Goal: Use online tool/utility: Utilize a website feature to perform a specific function

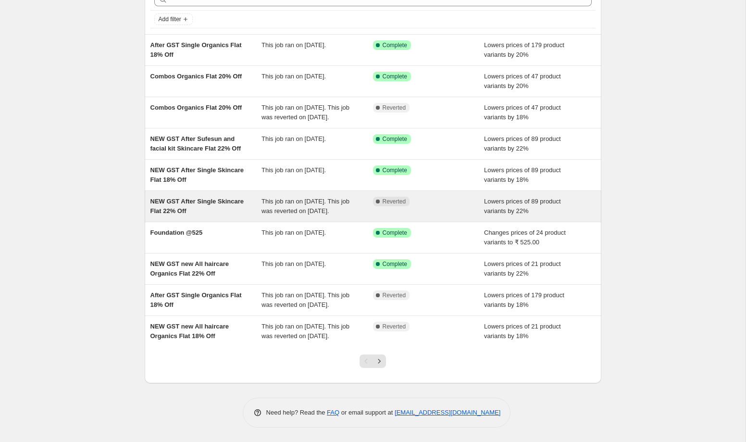
scroll to position [58, 0]
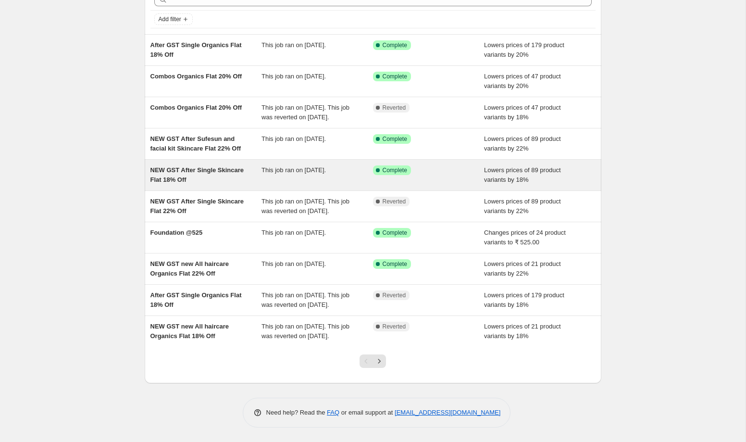
click at [232, 190] on div "NEW GST After Single Skincare Flat 18% Off This job ran on 27 September 2025. S…" at bounding box center [373, 175] width 457 height 31
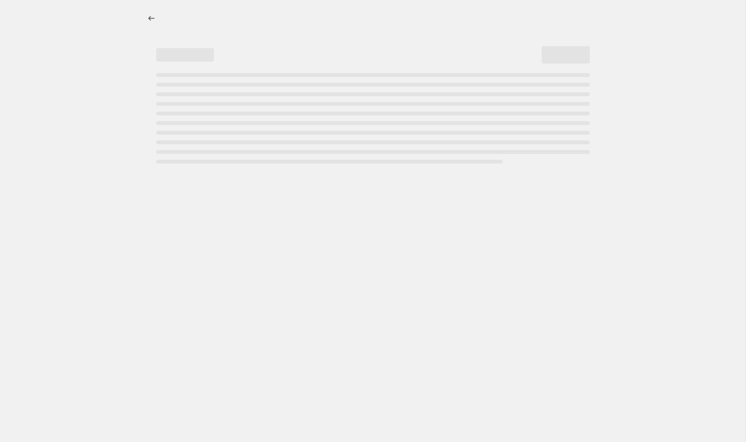
select select "percentage"
select select "collection"
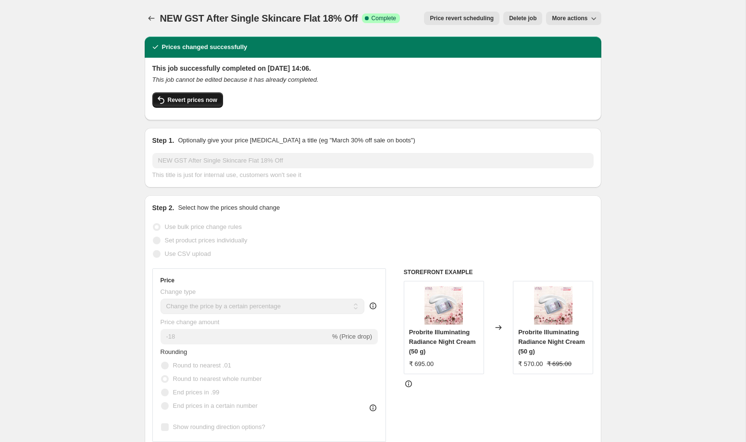
click at [203, 104] on button "Revert prices now" at bounding box center [187, 99] width 71 height 15
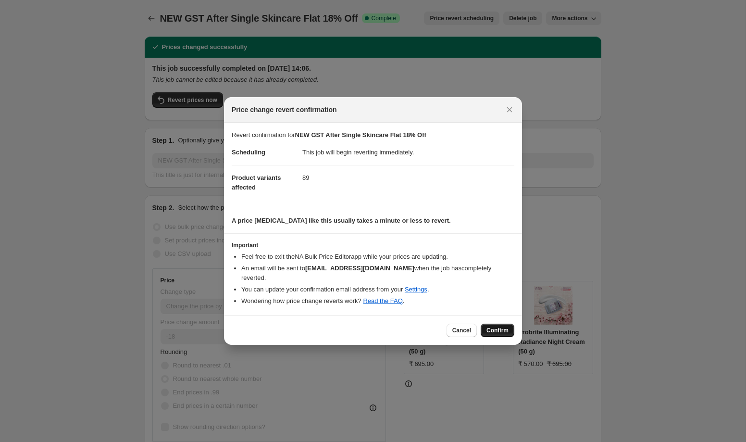
click at [504, 329] on span "Confirm" at bounding box center [498, 331] width 22 height 8
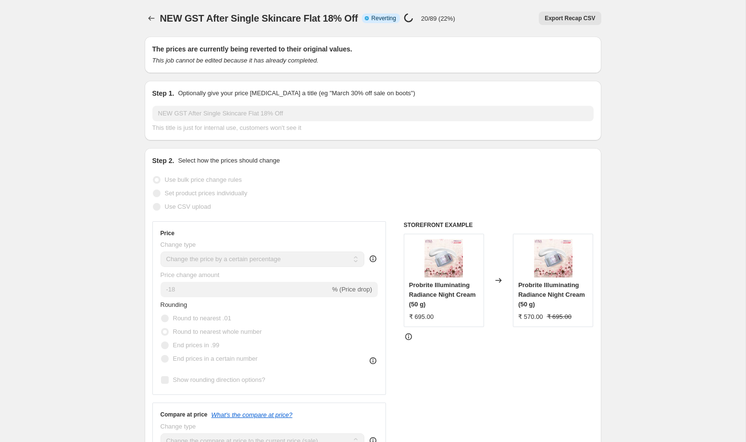
click at [492, 14] on div "Export Recap CSV" at bounding box center [532, 18] width 139 height 13
click at [526, 1] on div "NEW GST After Single Skincare Flat 18% Off. This page is ready NEW GST After Si…" at bounding box center [373, 18] width 457 height 37
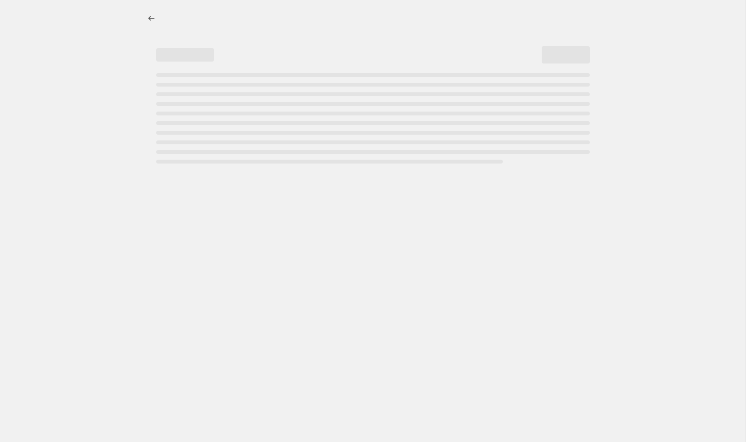
select select "percentage"
select select "collection"
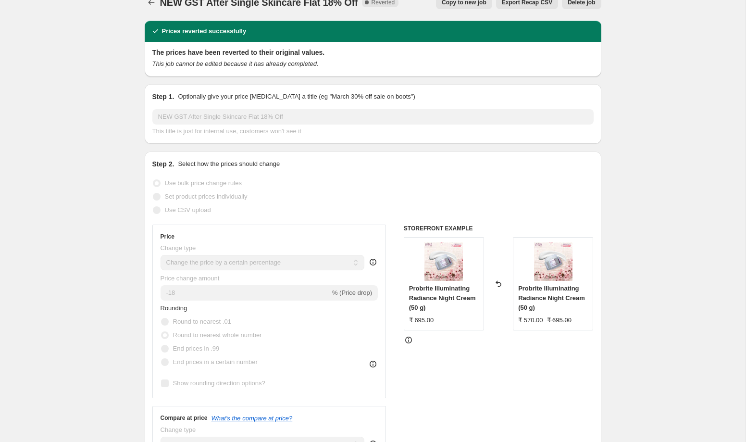
scroll to position [16, 0]
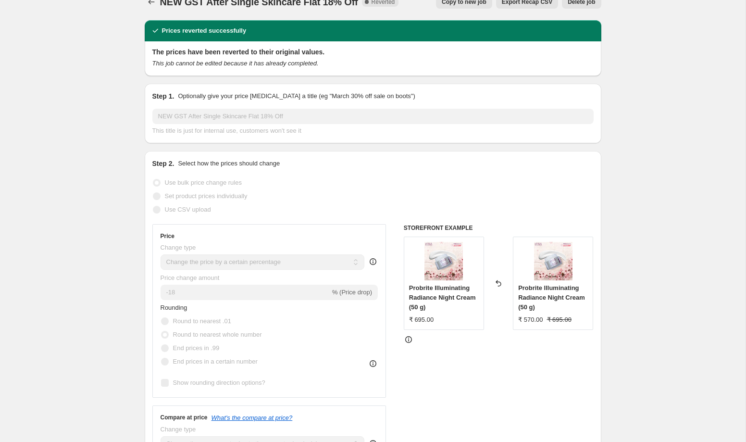
click at [461, 5] on span "Copy to new job" at bounding box center [464, 2] width 45 height 8
select select "percentage"
select select "collection"
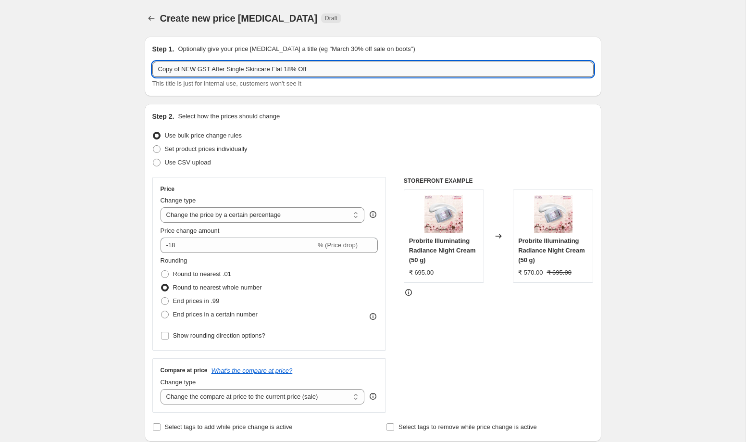
click at [296, 70] on input "Copy of NEW GST After Single Skincare Flat 18% Off" at bounding box center [372, 69] width 441 height 15
type input "Copy of NEW GST After Single Skincare Flat 12% Off"
click at [228, 248] on input "-18" at bounding box center [238, 245] width 155 height 15
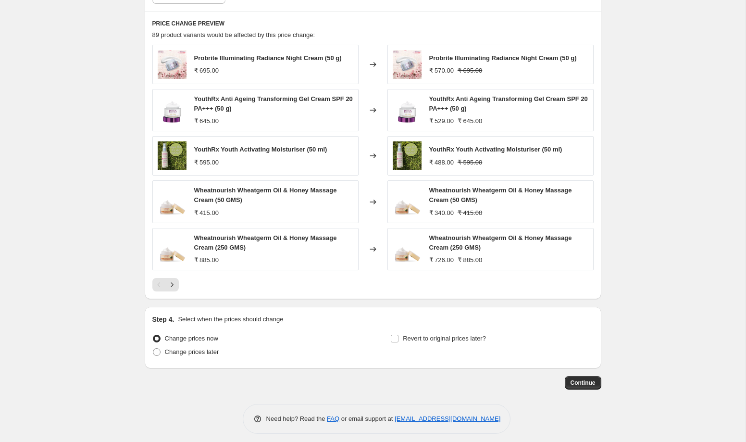
scroll to position [637, 0]
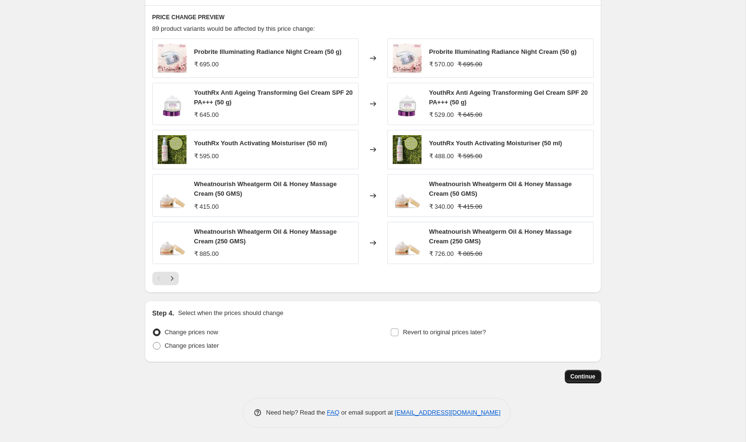
type input "-12"
click at [588, 374] on span "Continue" at bounding box center [583, 377] width 25 height 8
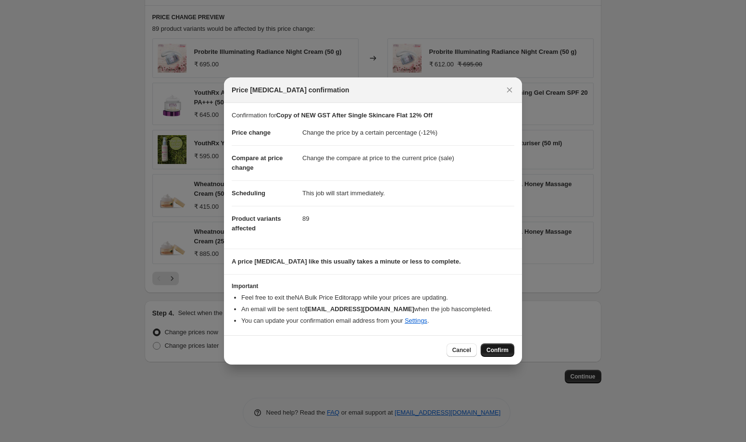
click at [501, 350] on span "Confirm" at bounding box center [498, 350] width 22 height 8
